Goal: Task Accomplishment & Management: Use online tool/utility

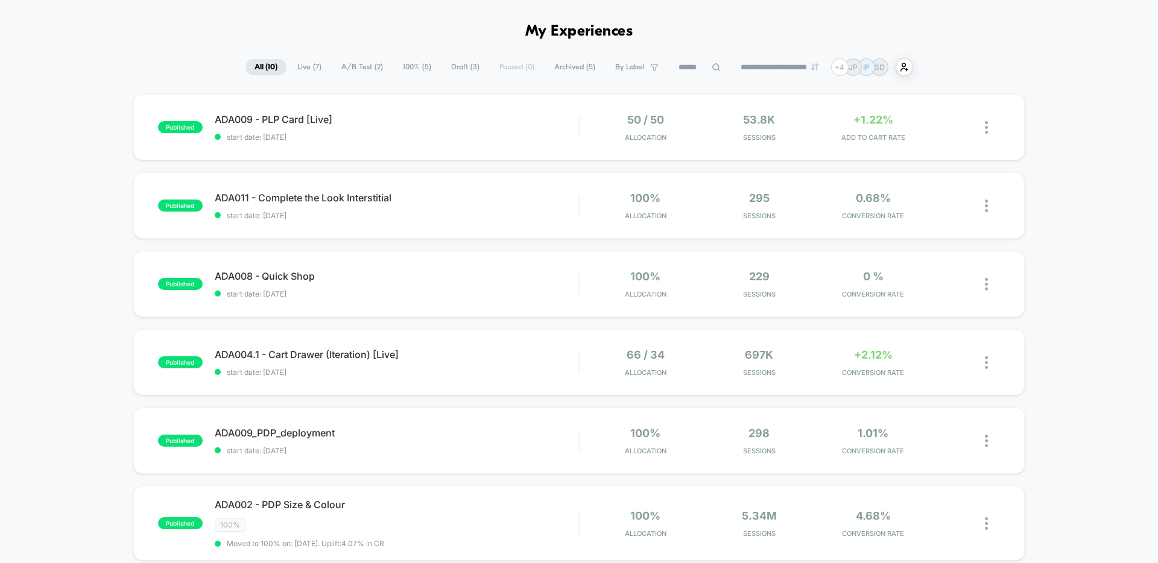
scroll to position [43, 0]
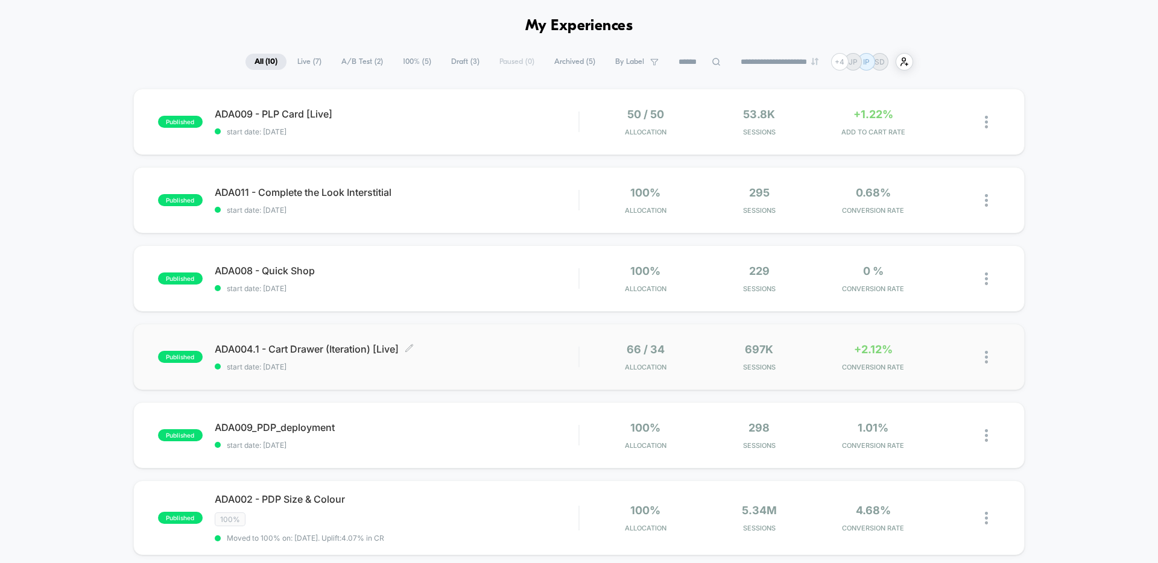
click at [495, 365] on span "start date: [DATE]" at bounding box center [397, 366] width 364 height 9
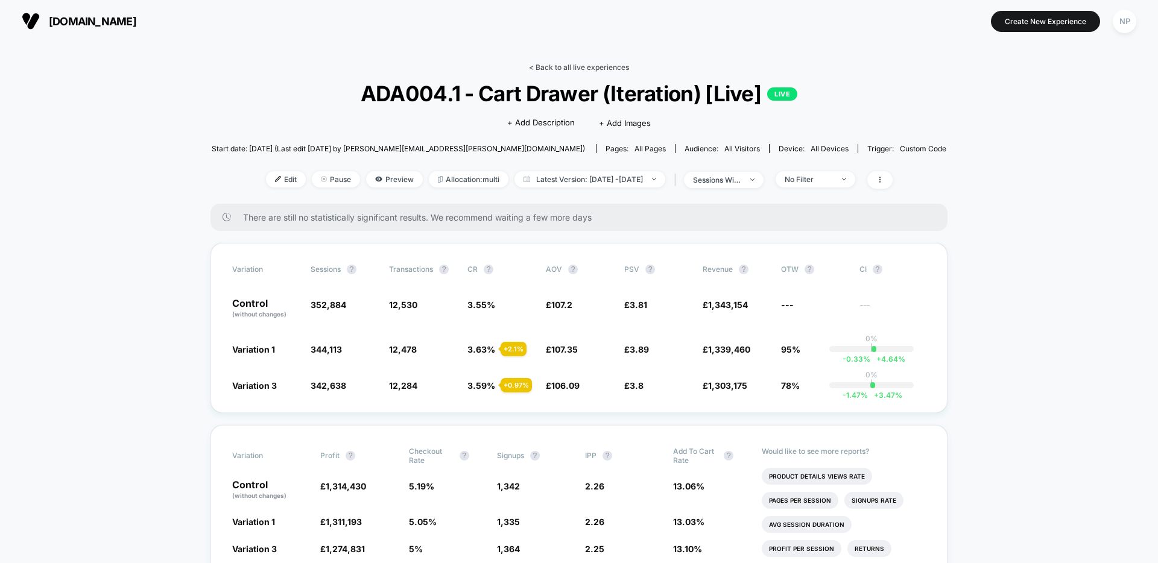
click at [593, 65] on link "< Back to all live experiences" at bounding box center [579, 67] width 100 height 9
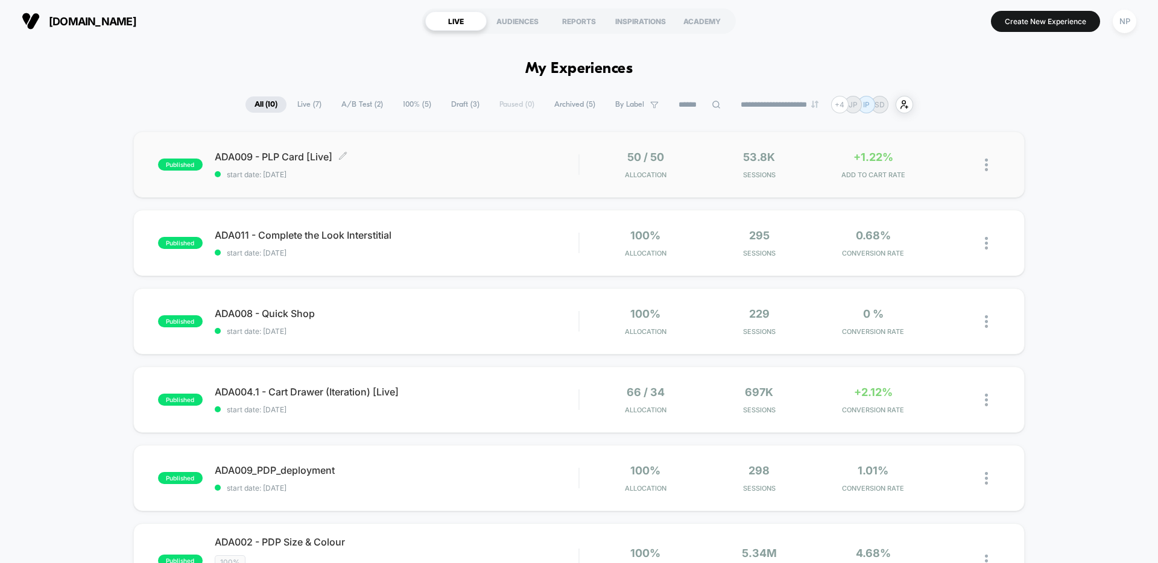
click at [482, 175] on span "start date: [DATE]" at bounding box center [397, 174] width 364 height 9
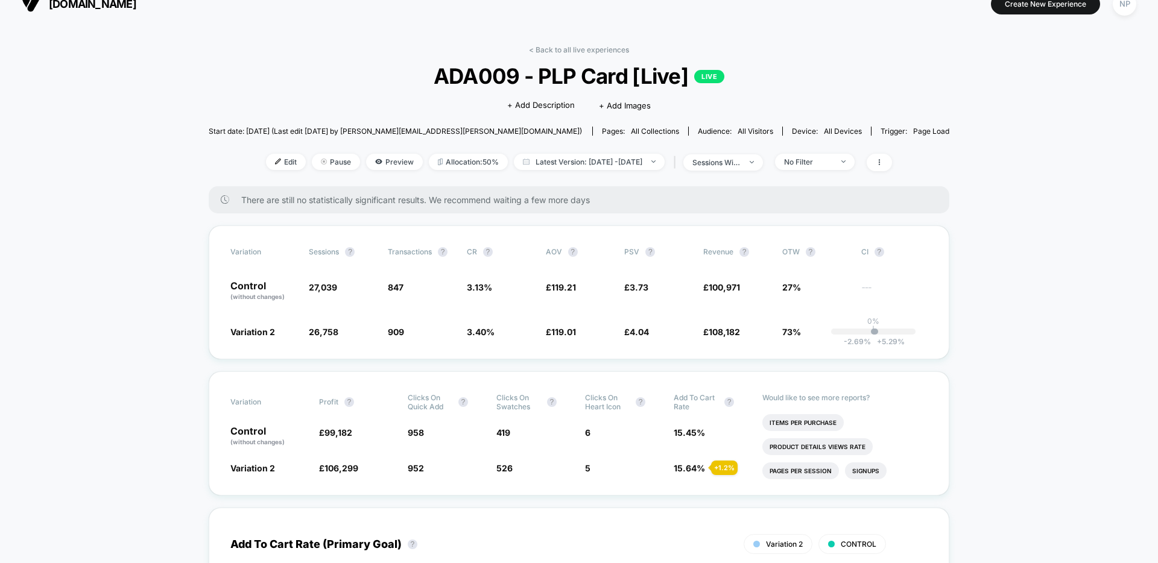
scroll to position [16, 0]
click at [281, 163] on div at bounding box center [282, 163] width 3 height 1
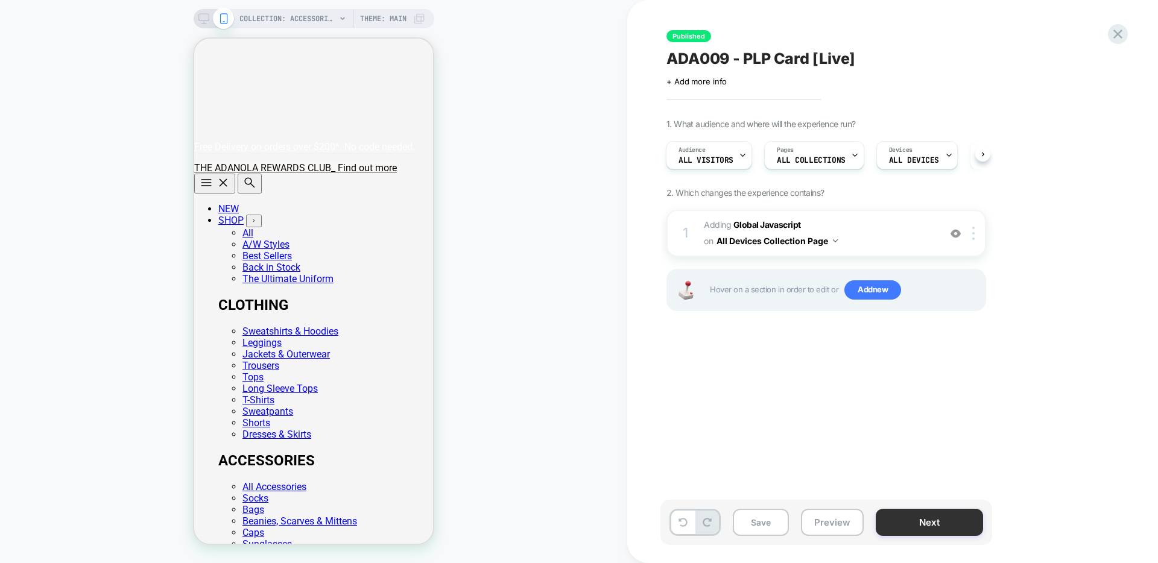
click at [908, 513] on button "Next" at bounding box center [929, 522] width 107 height 27
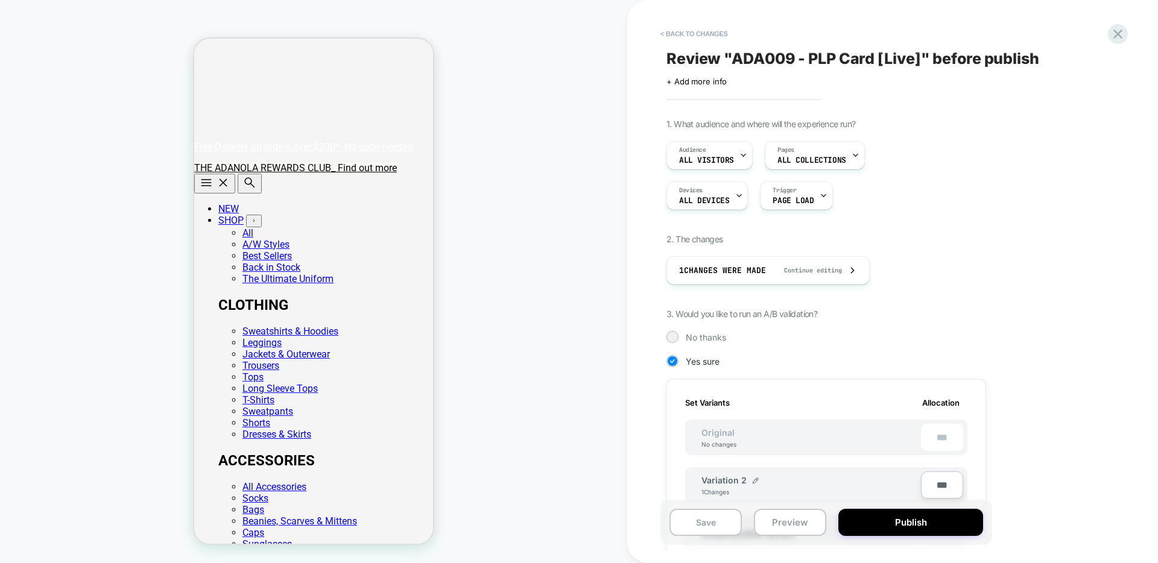
scroll to position [352, 0]
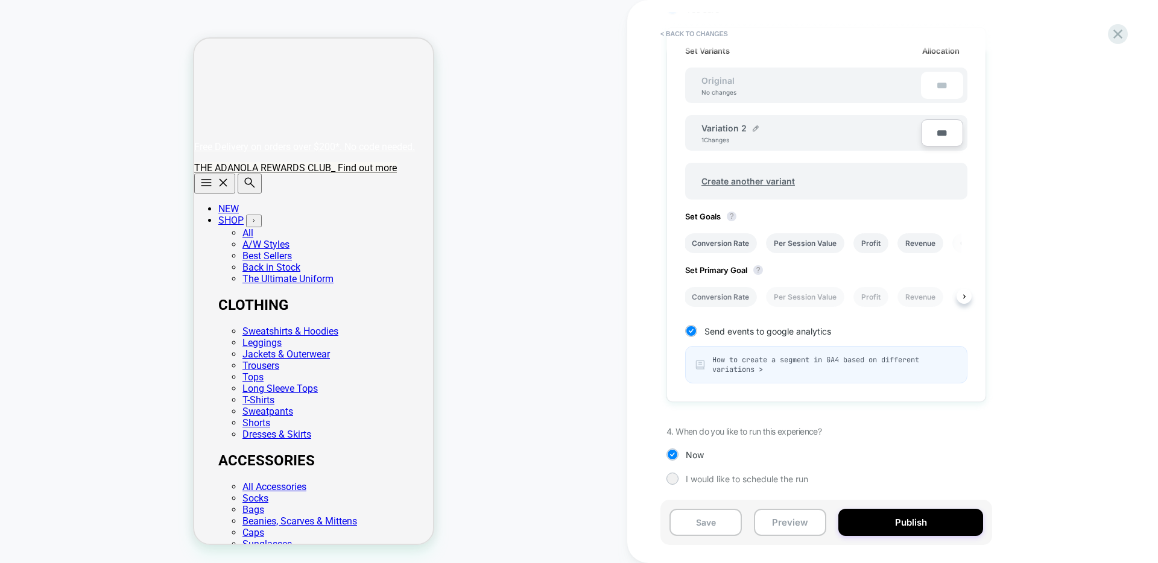
click at [721, 300] on li "Conversion Rate" at bounding box center [720, 297] width 73 height 20
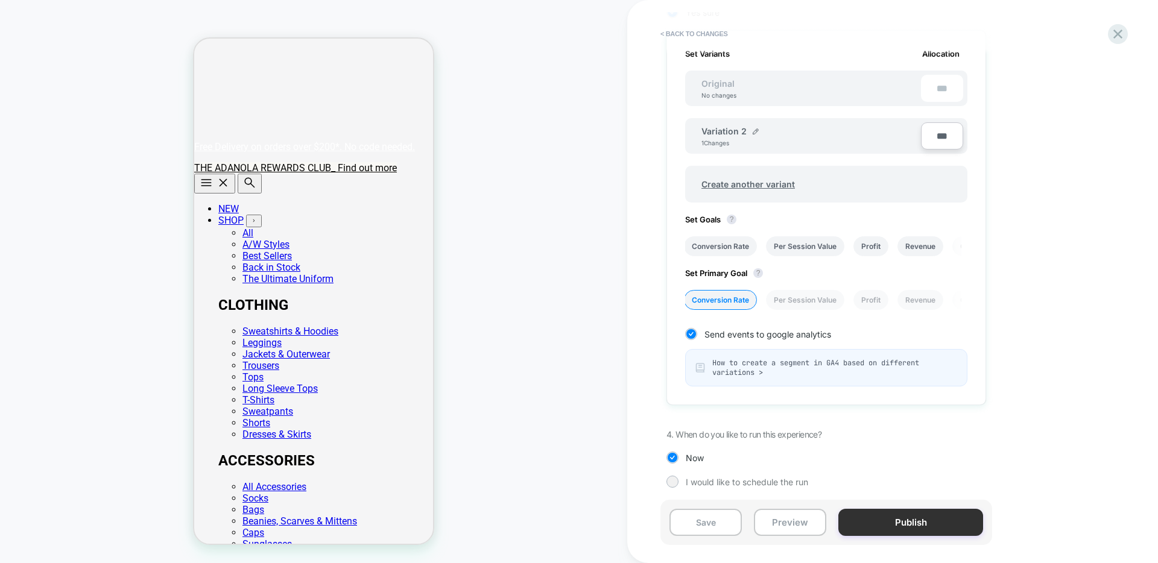
scroll to position [349, 0]
click at [877, 528] on button "Publish" at bounding box center [910, 522] width 145 height 27
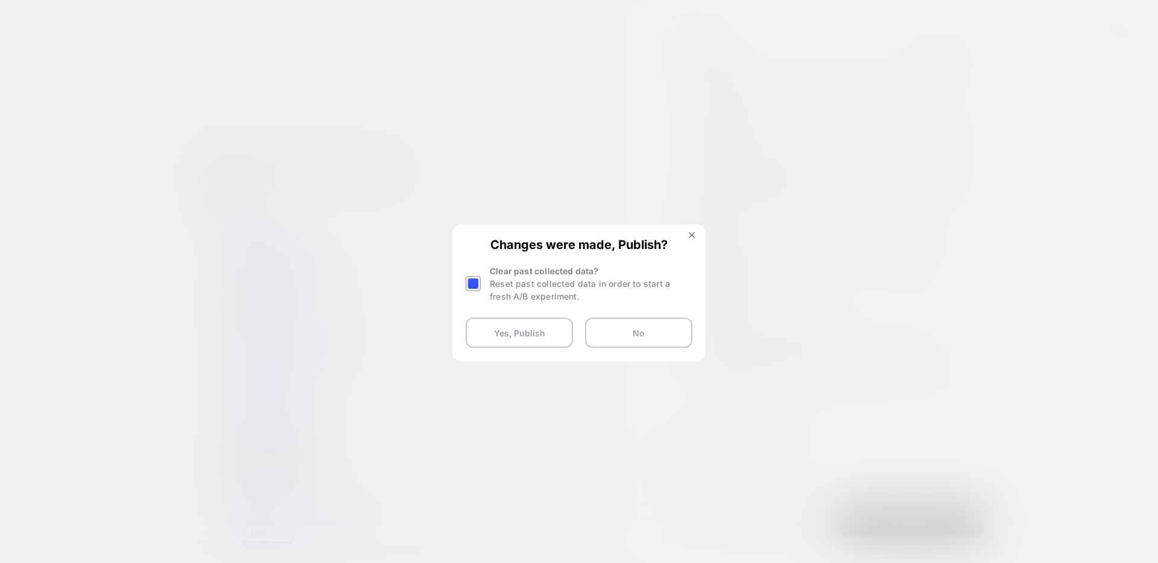
click at [471, 283] on div at bounding box center [473, 283] width 15 height 15
click at [527, 341] on button "Yes, Publish" at bounding box center [519, 333] width 107 height 30
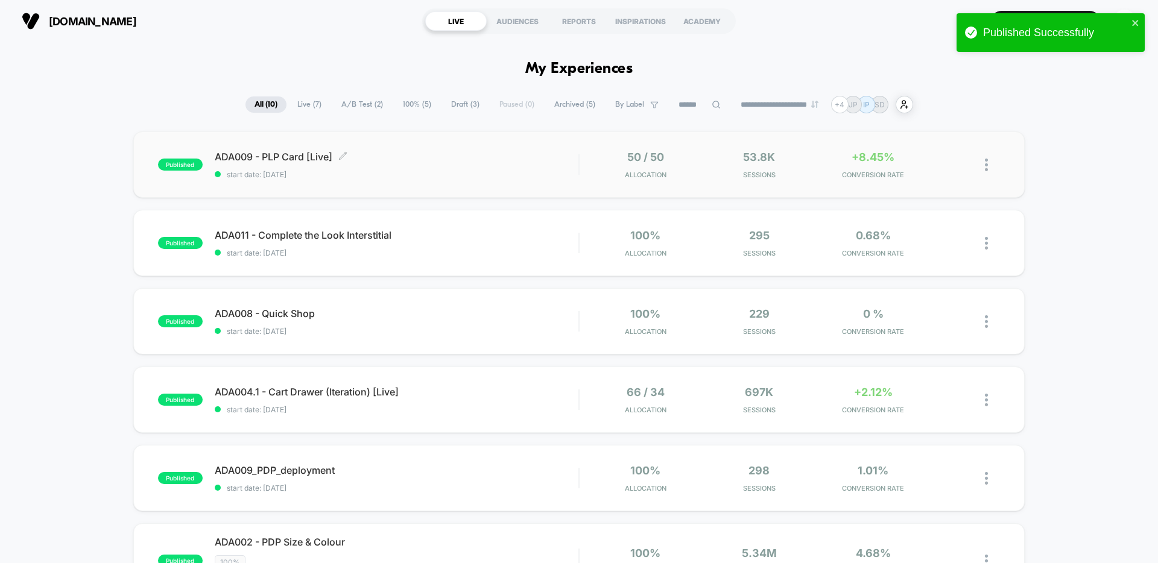
click at [505, 179] on span "start date: [DATE]" at bounding box center [397, 174] width 364 height 9
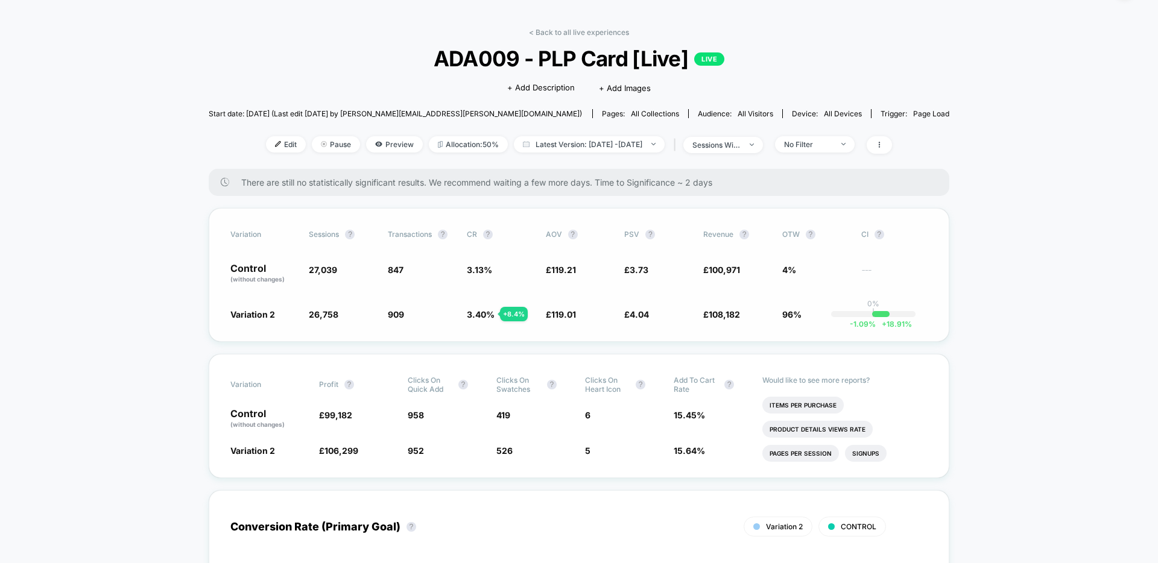
scroll to position [36, 0]
click at [566, 145] on span "Latest Version: [DATE] - [DATE]" at bounding box center [589, 143] width 151 height 16
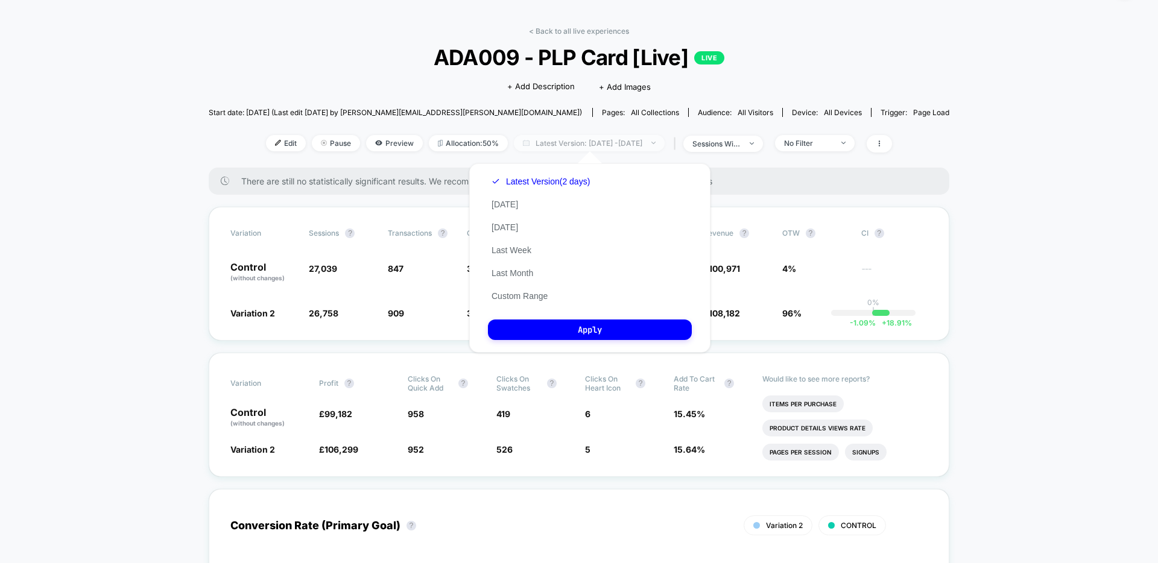
click at [566, 145] on span "Latest Version: [DATE] - [DATE]" at bounding box center [589, 143] width 151 height 16
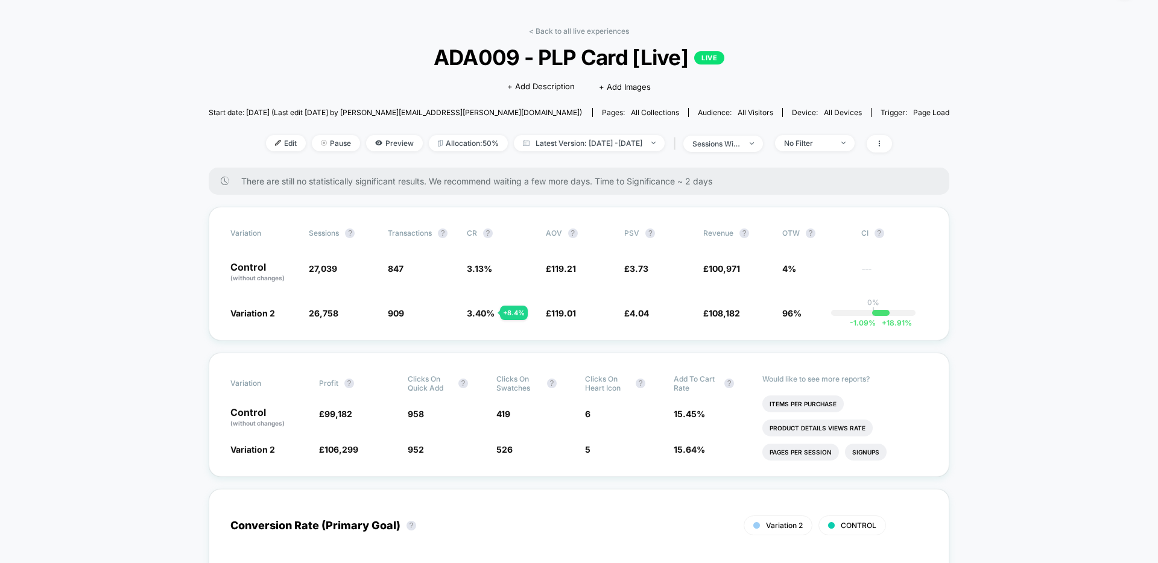
click at [599, 146] on span "Latest Version: [DATE] - [DATE]" at bounding box center [589, 143] width 151 height 16
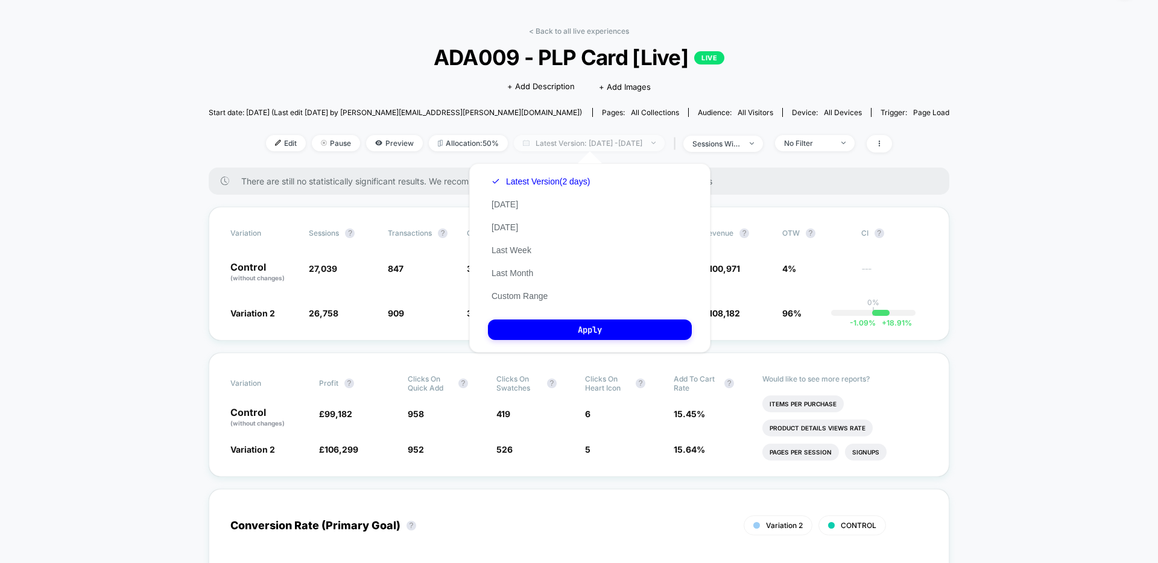
click at [599, 146] on span "Latest Version: [DATE] - [DATE]" at bounding box center [589, 143] width 151 height 16
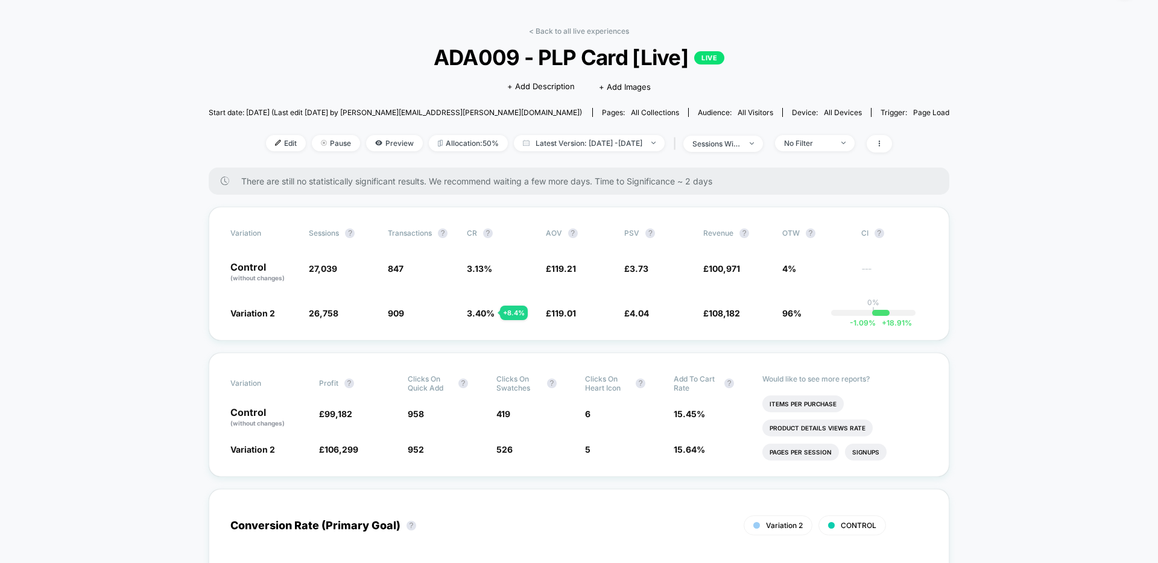
click at [564, 32] on link "< Back to all live experiences" at bounding box center [579, 31] width 100 height 9
